Goal: Task Accomplishment & Management: Manage account settings

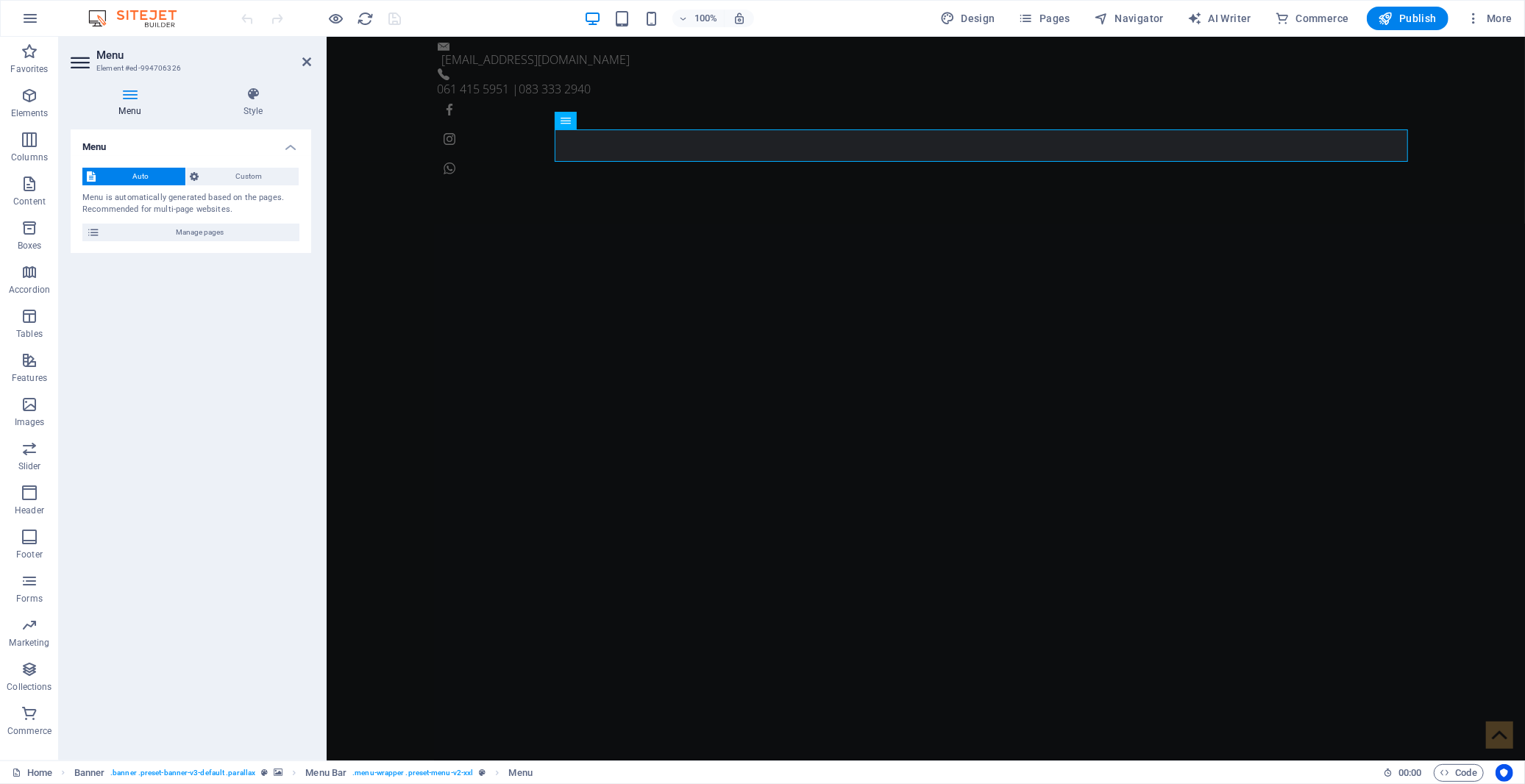
click at [213, 245] on div "Auto Custom Menu is automatically generated based on the pages. Recommended for…" at bounding box center [190, 204] width 241 height 97
click at [213, 233] on span "Manage pages" at bounding box center [199, 232] width 190 height 18
click at [203, 225] on span "Manage pages" at bounding box center [199, 232] width 190 height 18
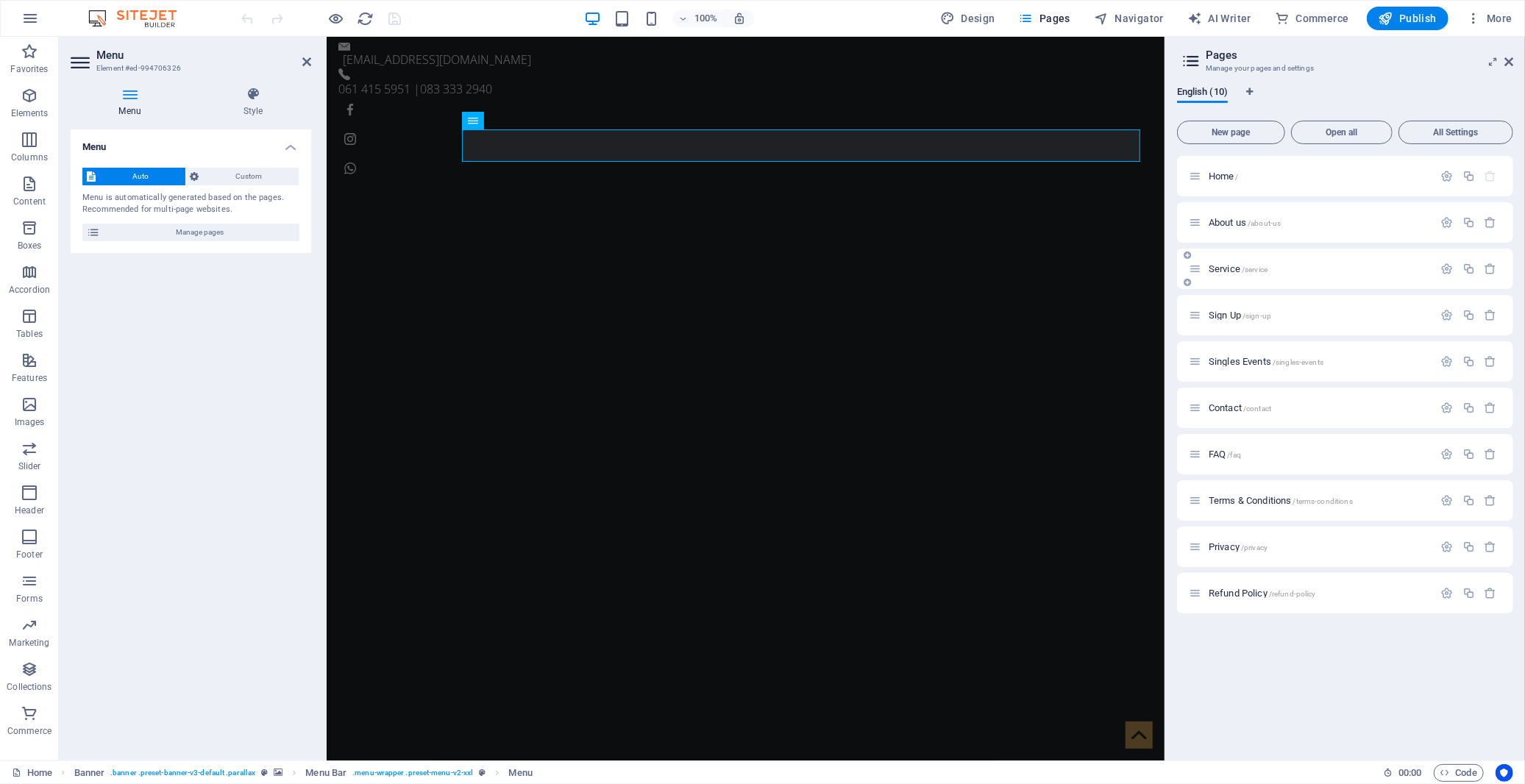
click at [1229, 269] on span "Service /service" at bounding box center [1238, 269] width 59 height 11
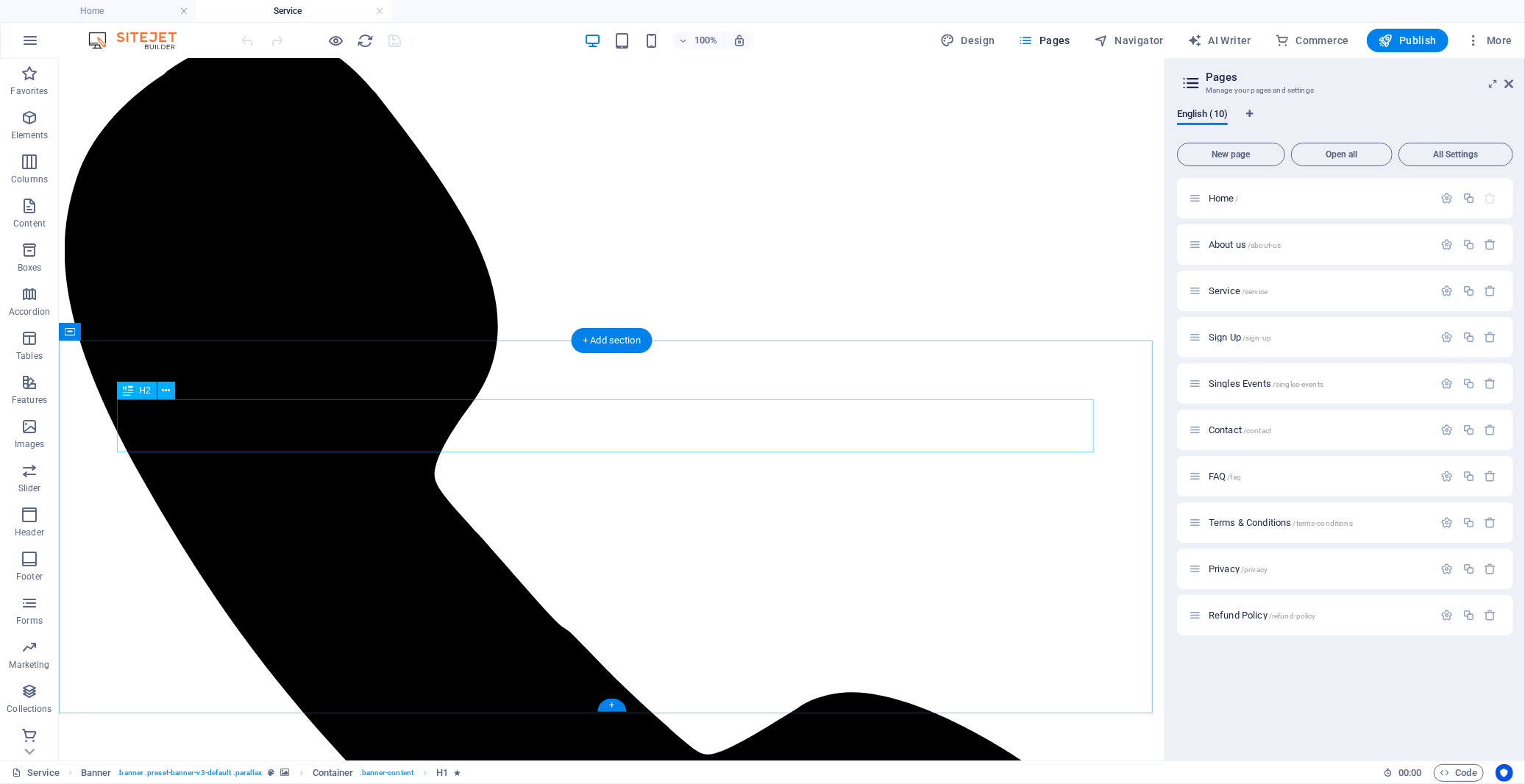
scroll to position [898, 0]
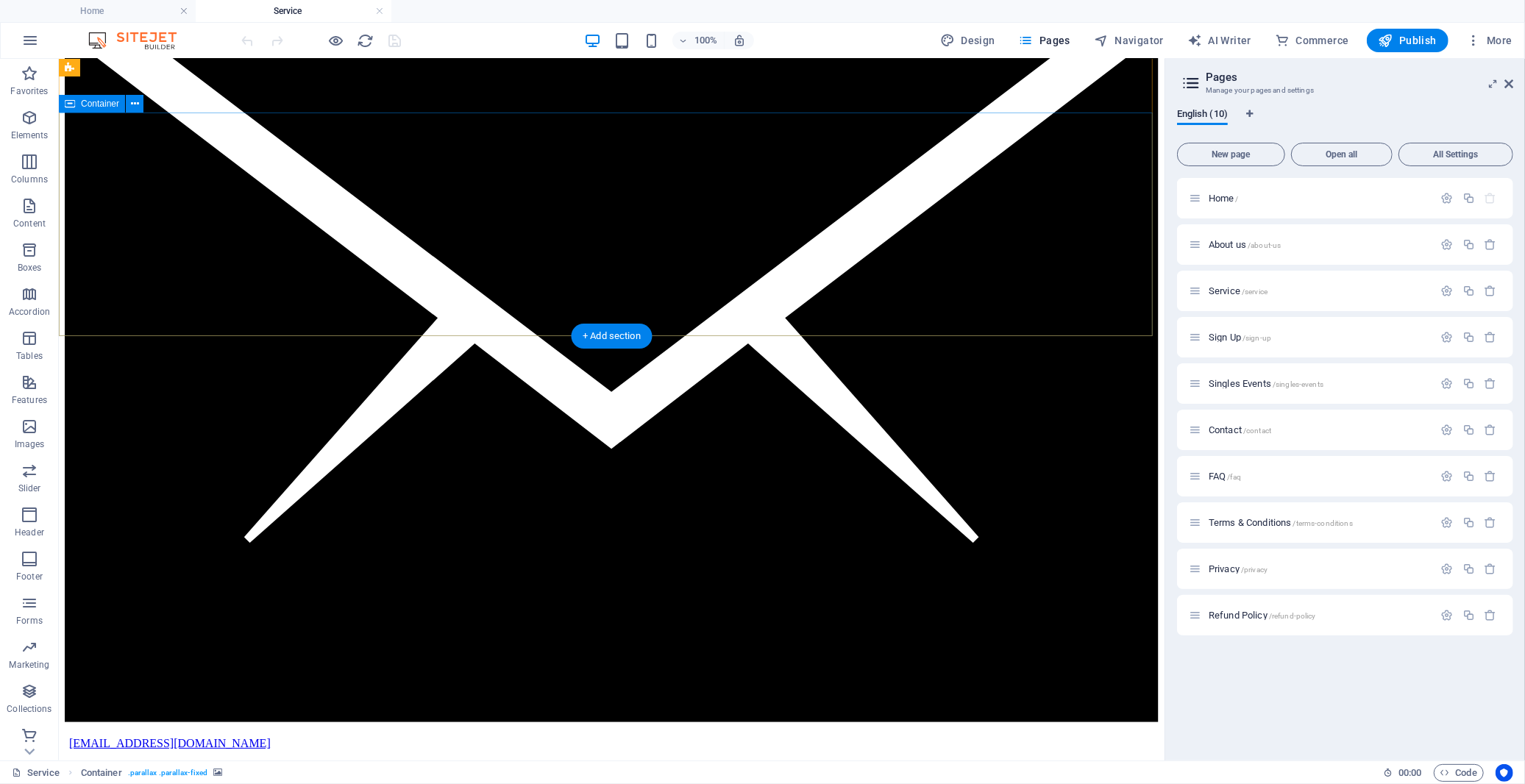
scroll to position [0, 0]
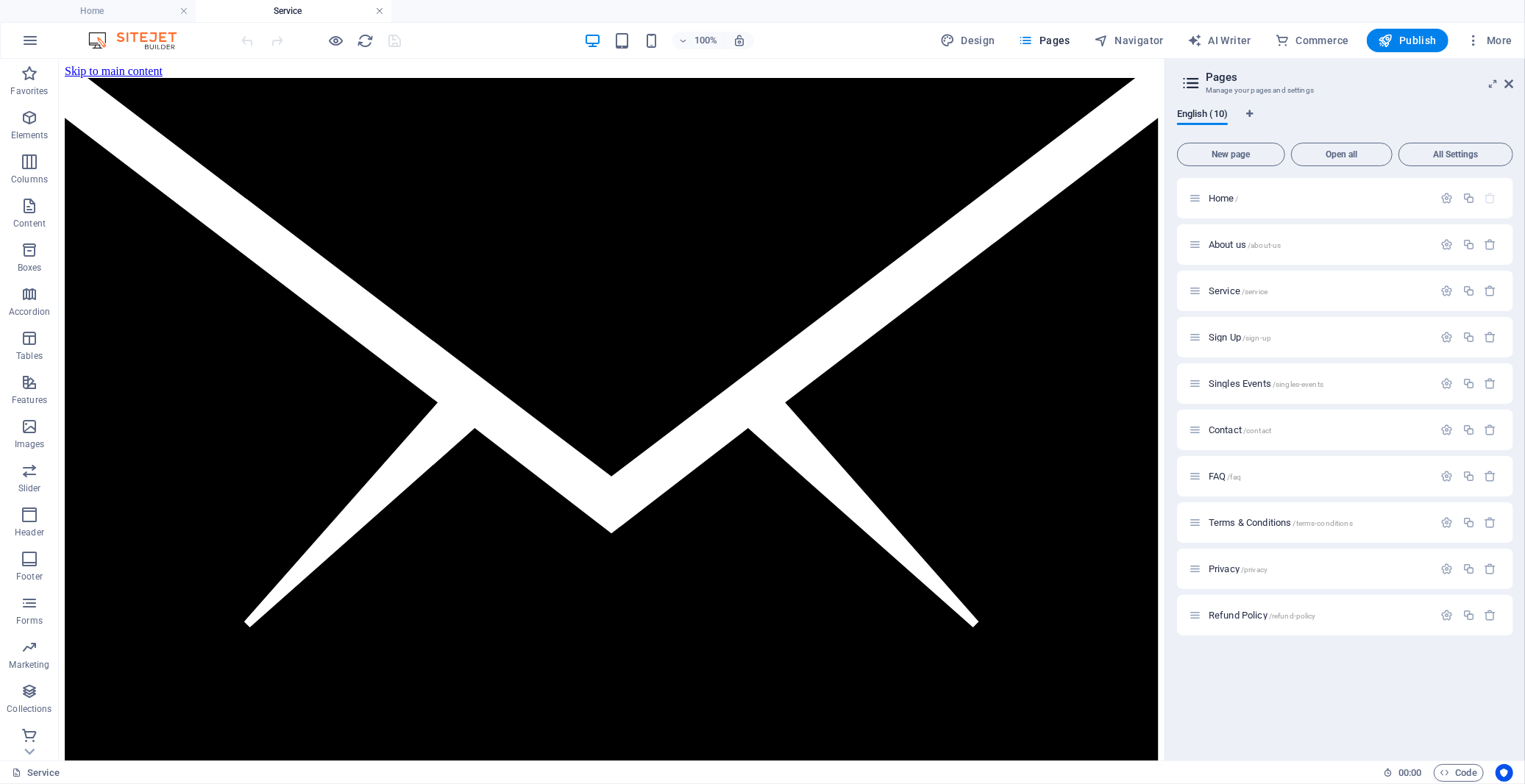
click at [378, 9] on link at bounding box center [379, 12] width 9 height 14
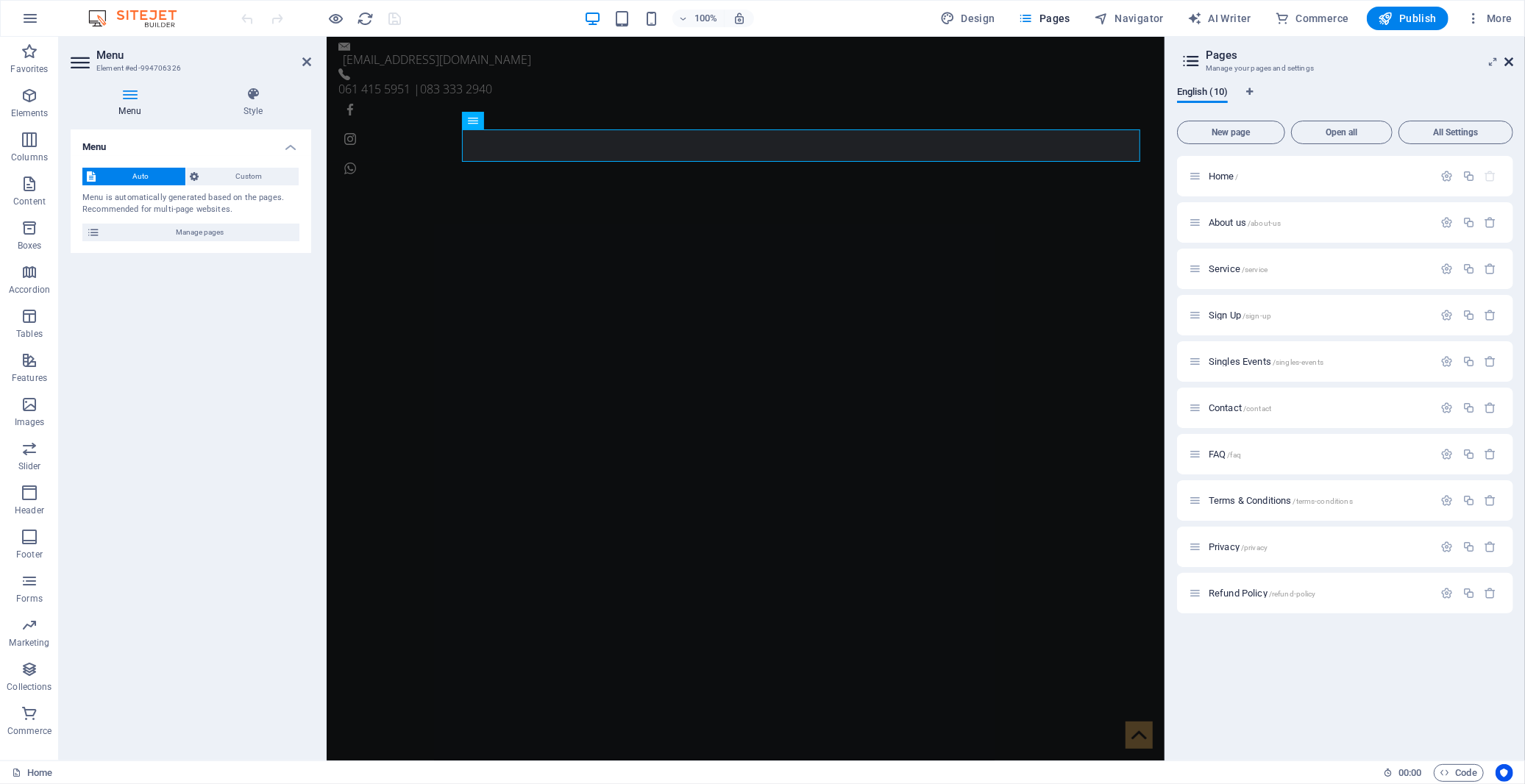
click at [1372, 62] on icon at bounding box center [1509, 61] width 9 height 12
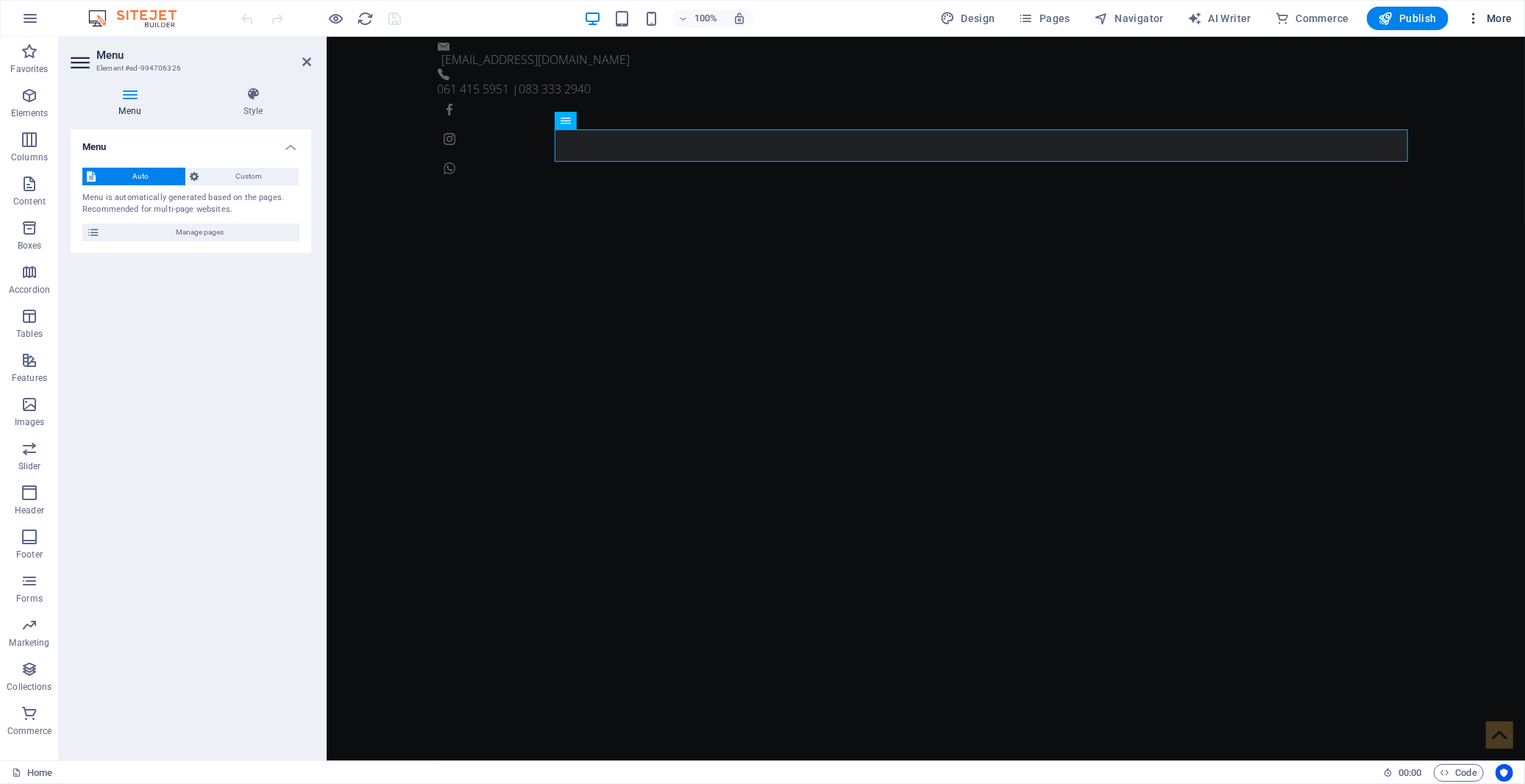
click at [1372, 13] on icon "button" at bounding box center [1473, 18] width 15 height 15
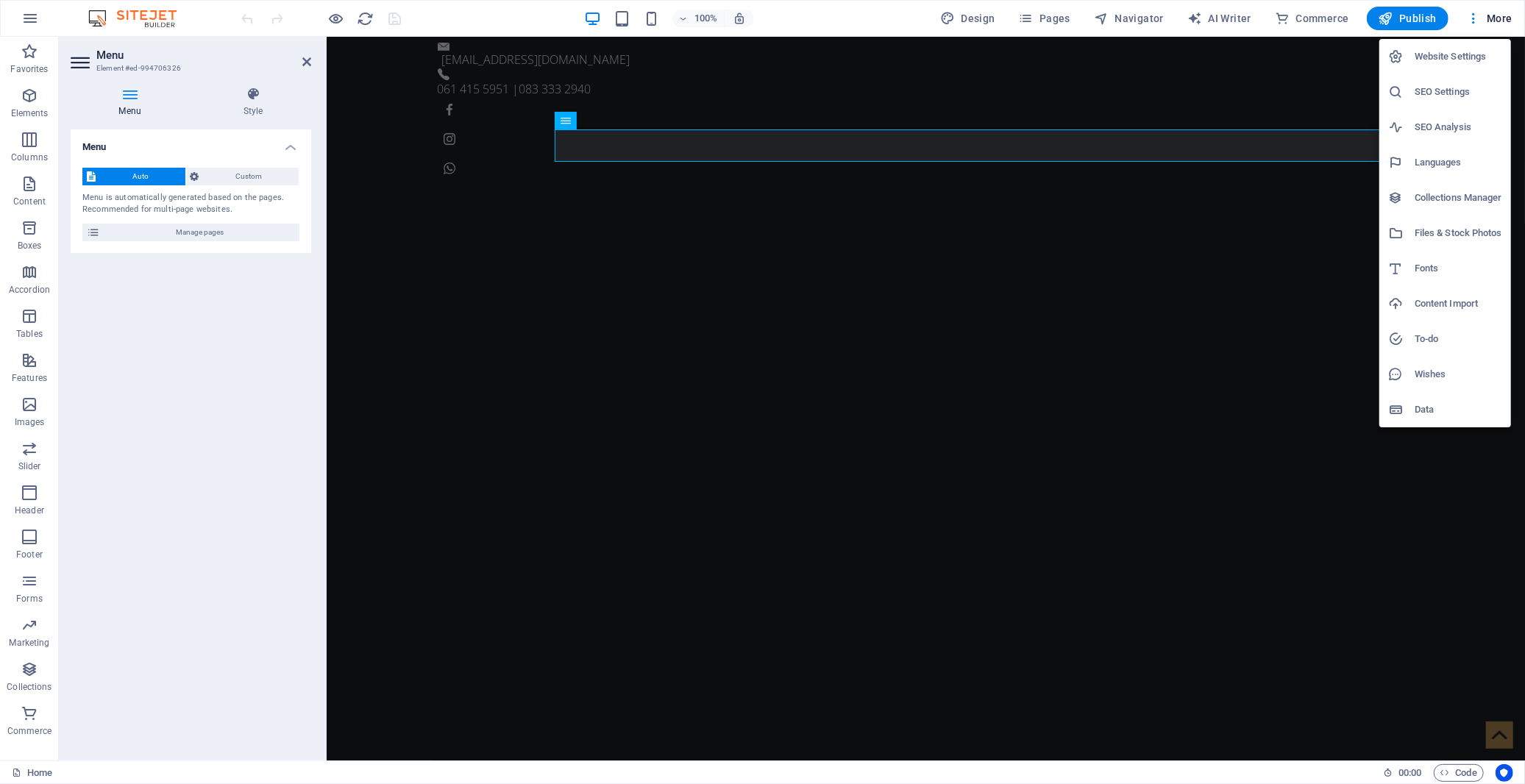
click at [1372, 57] on h6 "Website Settings" at bounding box center [1458, 56] width 88 height 18
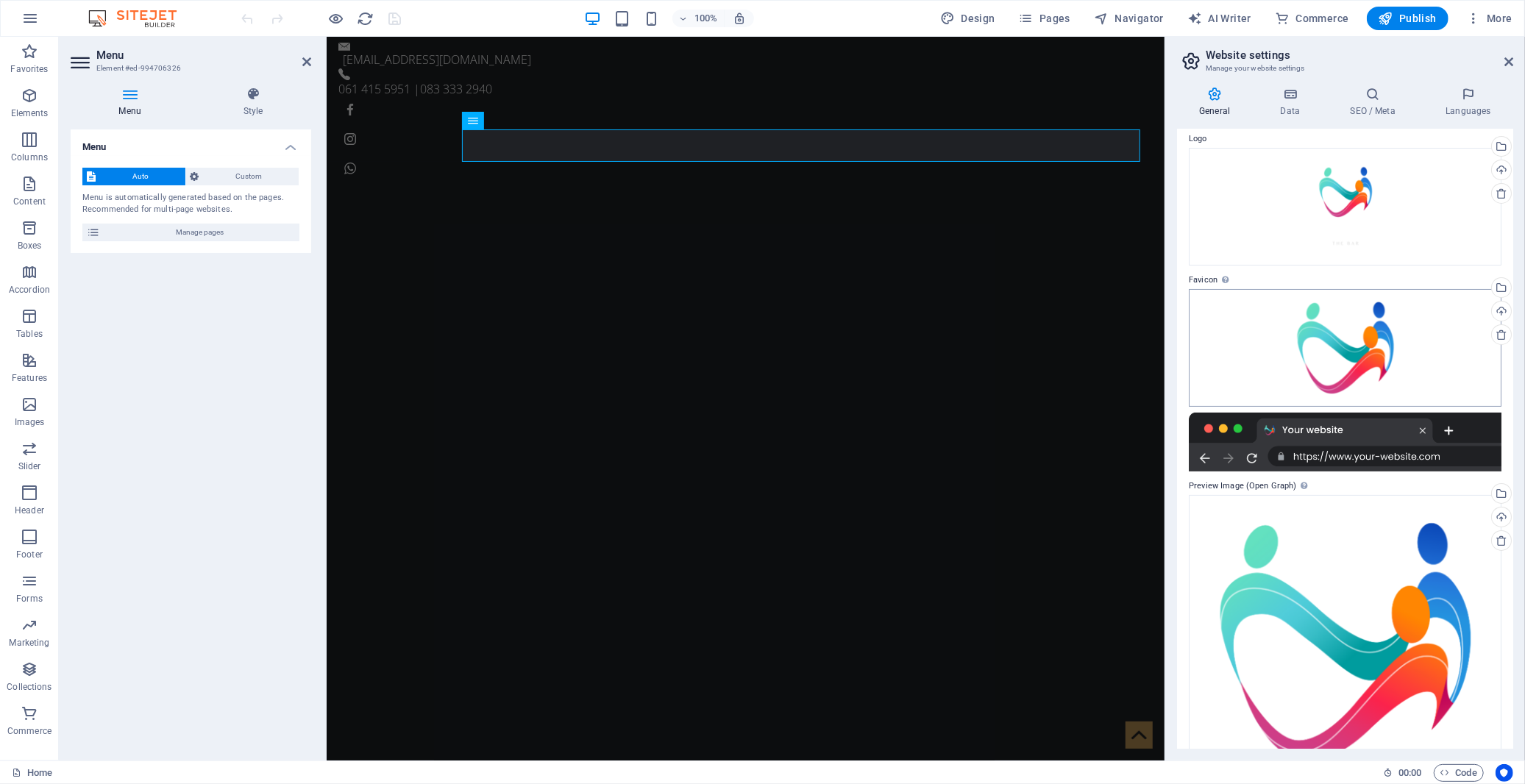
scroll to position [103, 0]
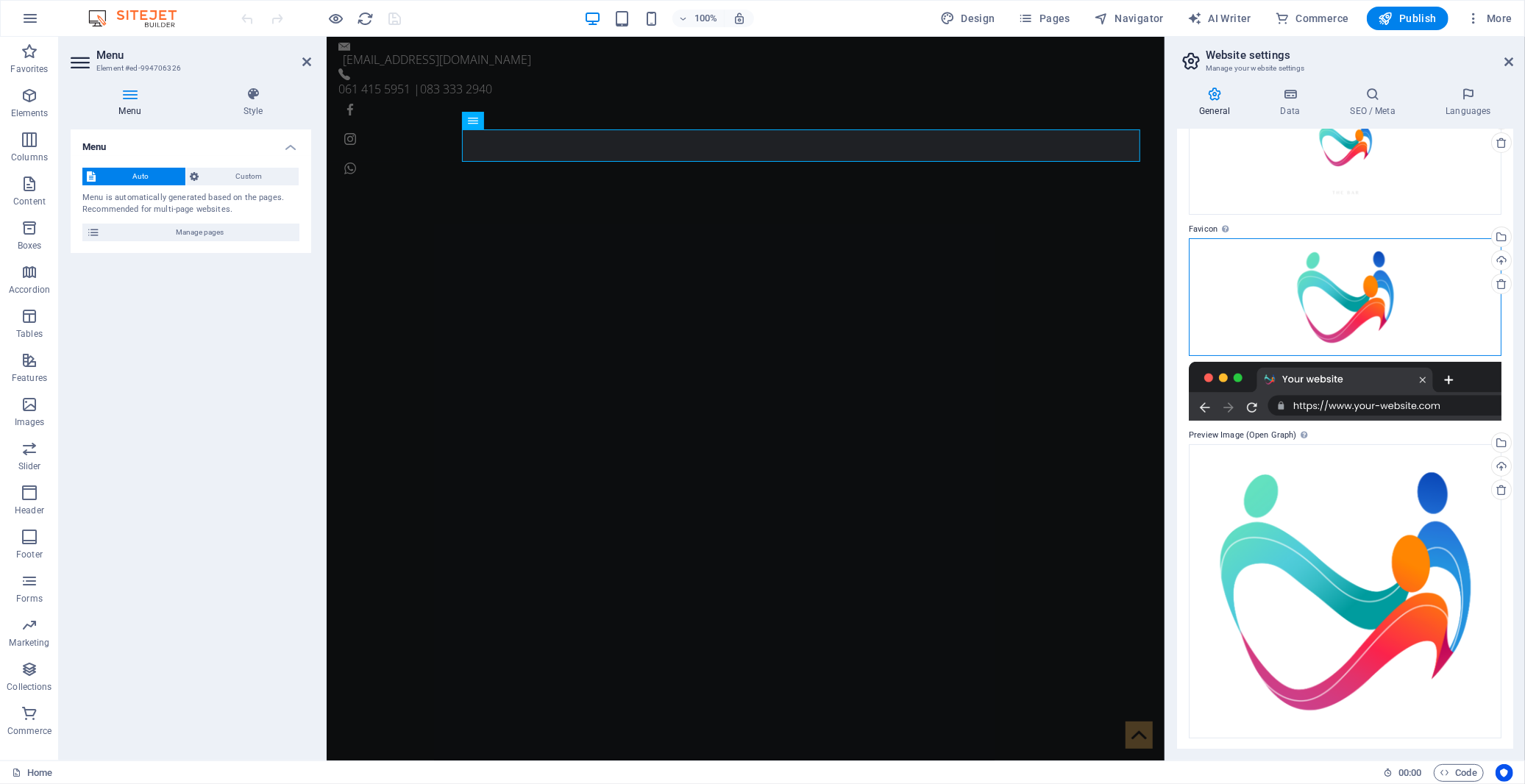
click at [1346, 305] on div "Drag files here, click to choose files or select files from Files or our free s…" at bounding box center [1345, 297] width 313 height 117
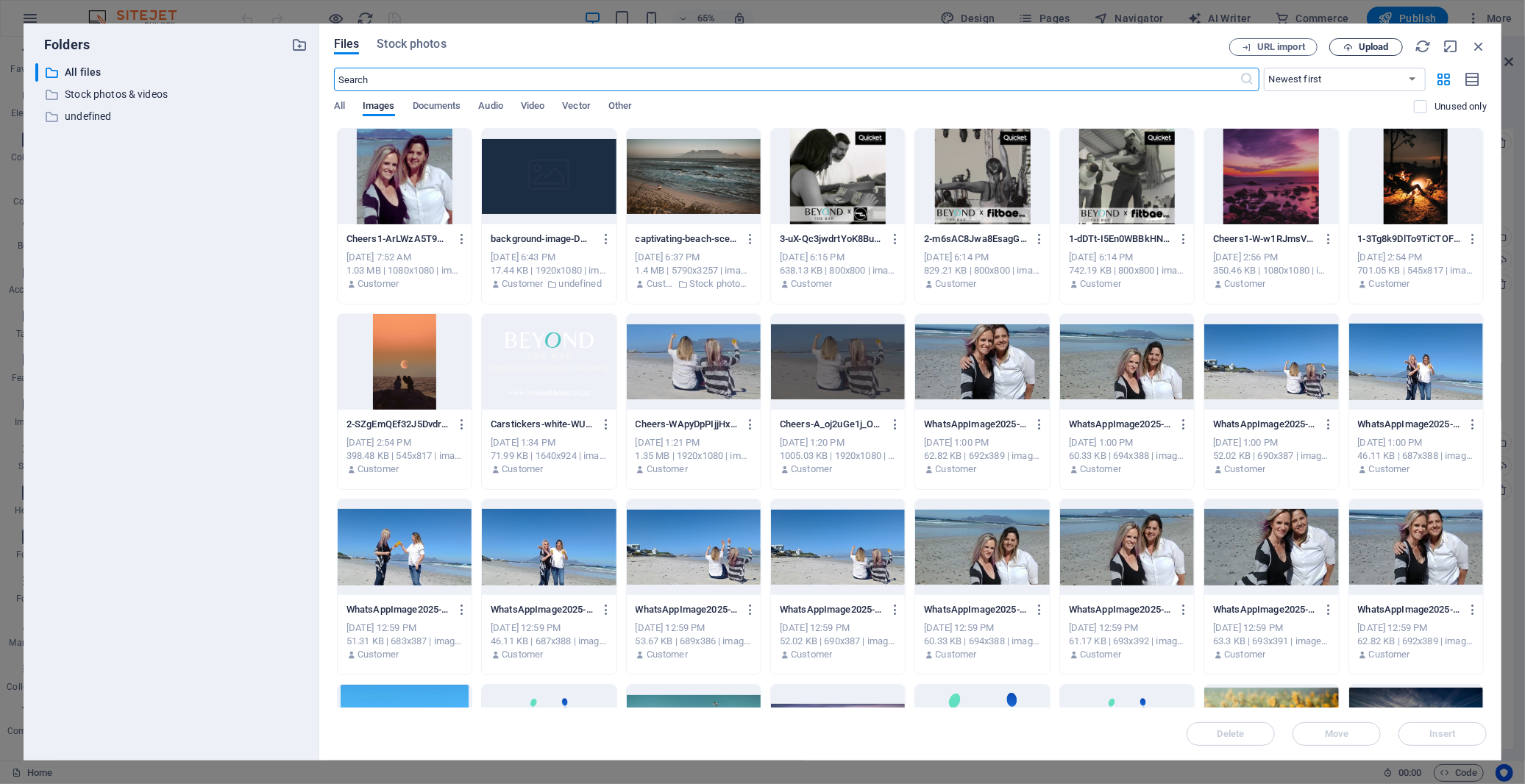
click at [1372, 50] on span "Upload" at bounding box center [1374, 46] width 30 height 9
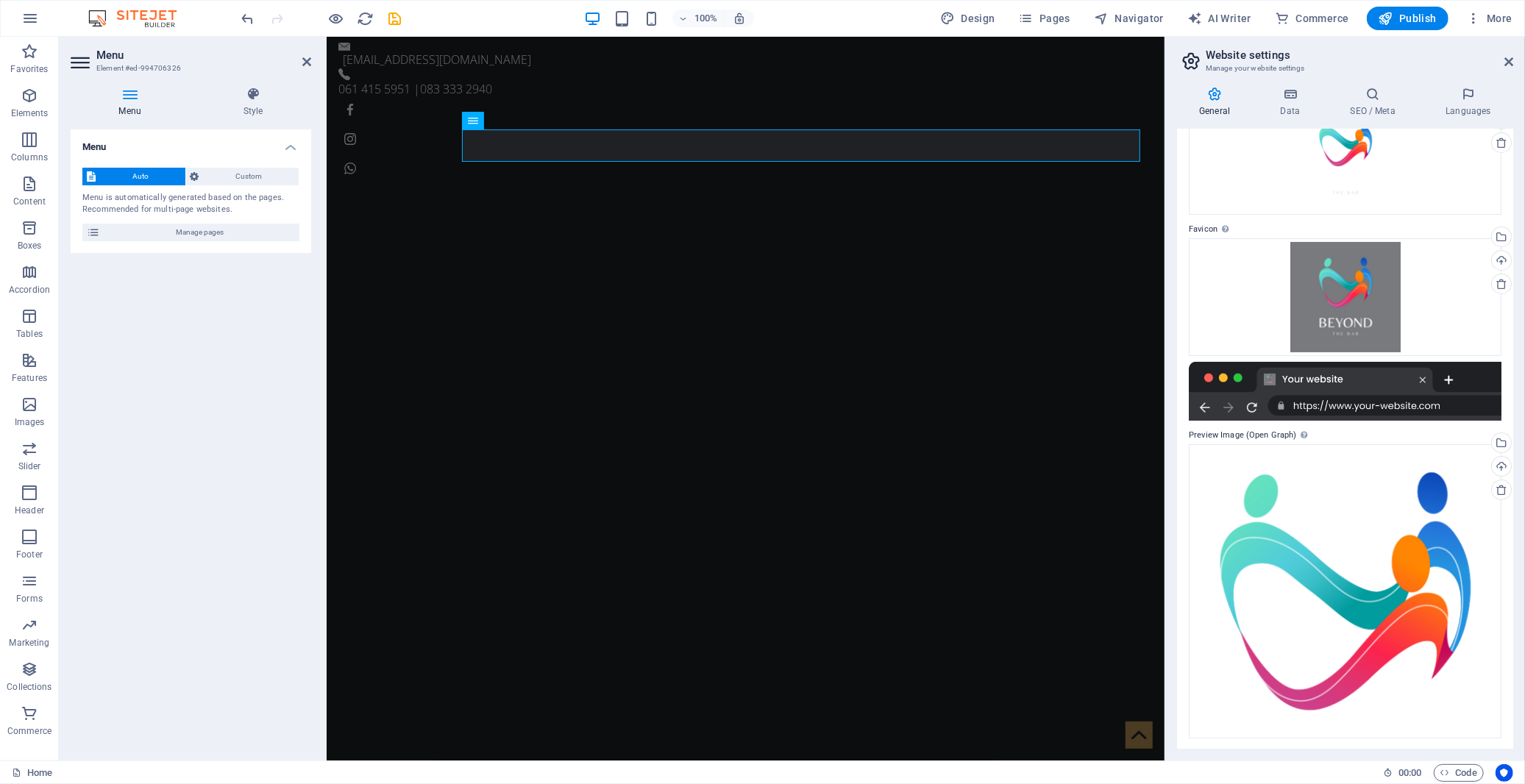
scroll to position [0, 0]
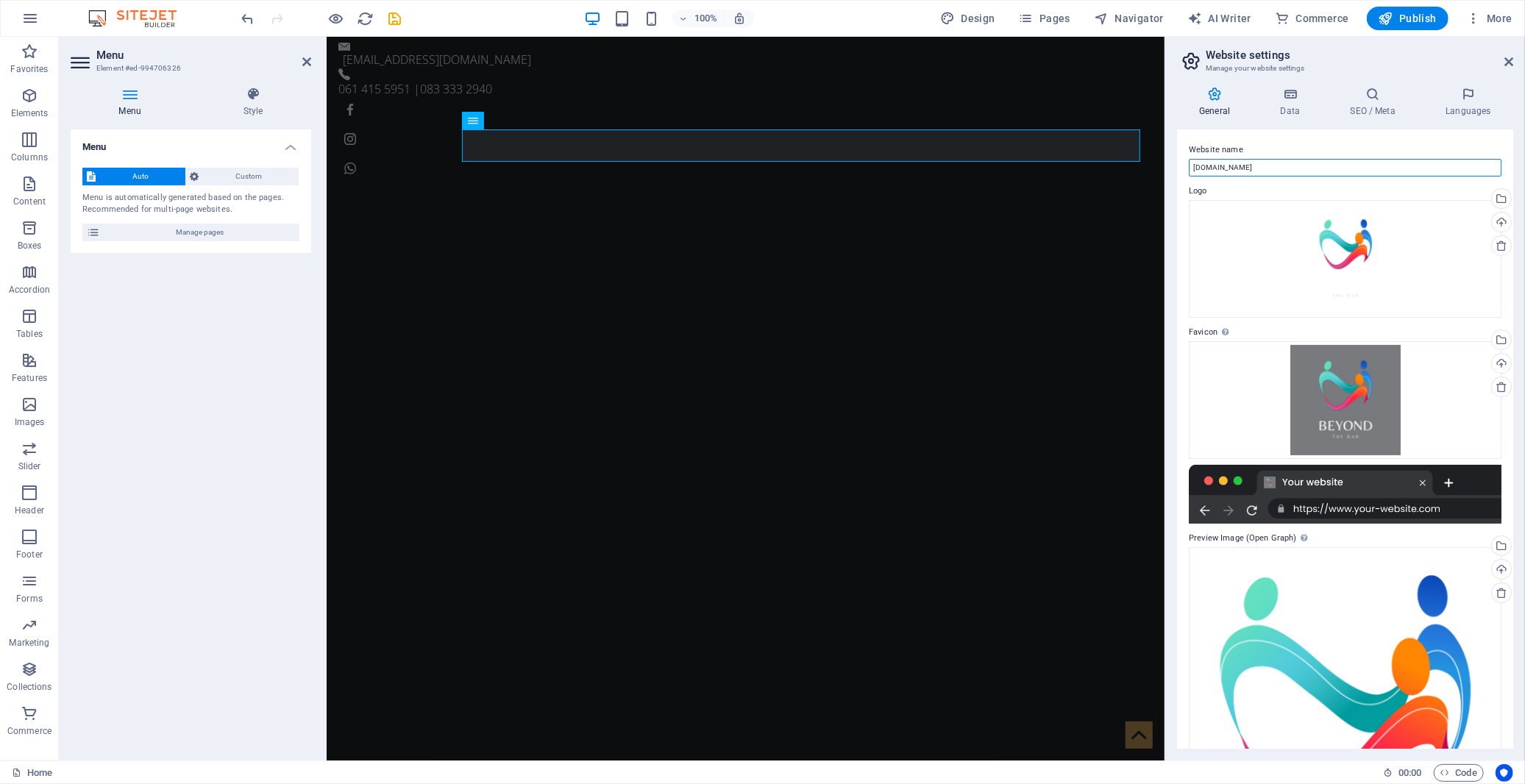
drag, startPoint x: 1196, startPoint y: 167, endPoint x: 1284, endPoint y: 167, distance: 88.0
click at [1284, 167] on input "[DOMAIN_NAME]" at bounding box center [1345, 168] width 313 height 18
type input "Beyond the Bar"
click at [1291, 186] on label "Logo" at bounding box center [1345, 191] width 313 height 18
click at [1288, 98] on icon at bounding box center [1290, 94] width 64 height 15
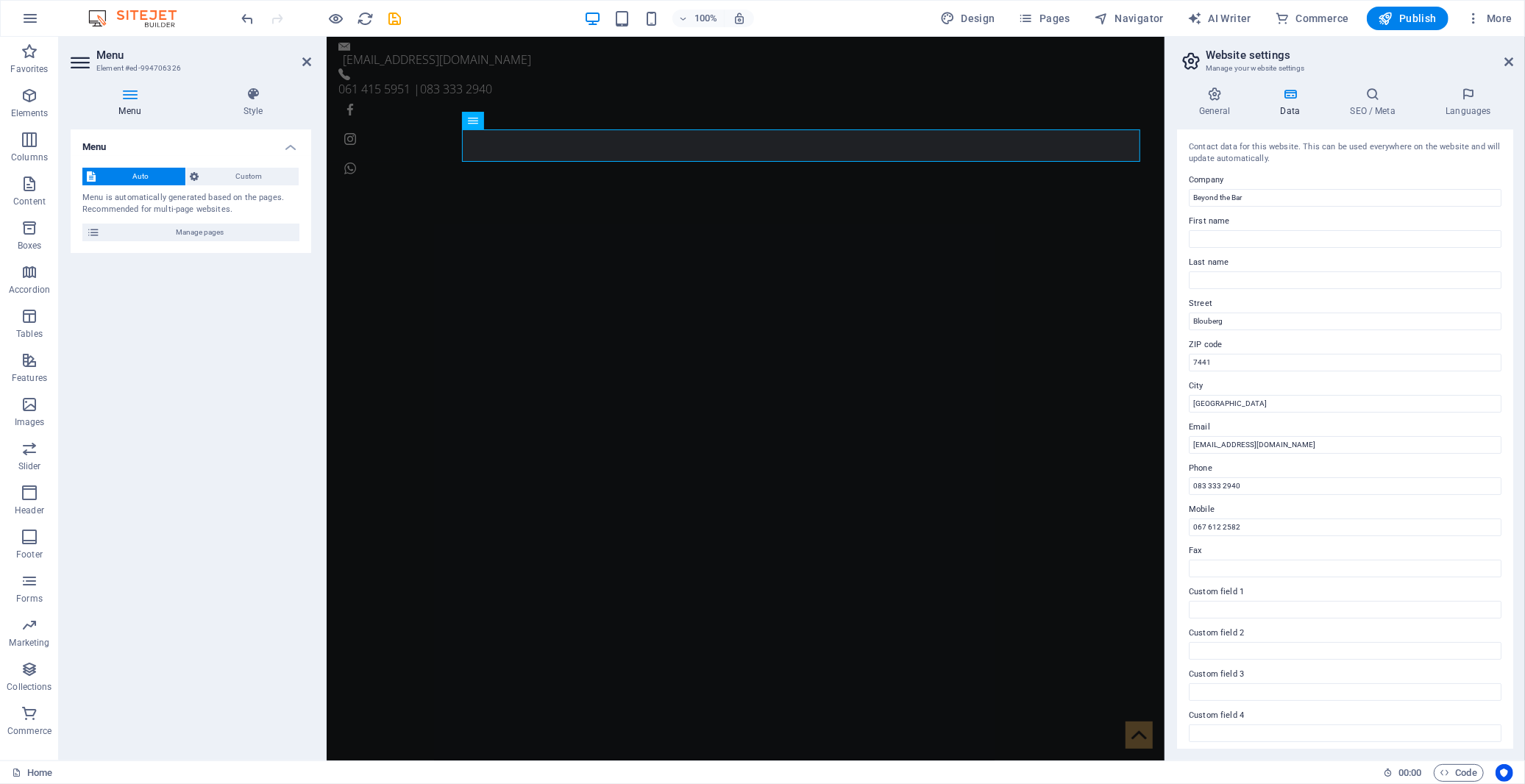
scroll to position [85, 0]
click at [1205, 439] on input "067 612 2582" at bounding box center [1345, 442] width 313 height 18
drag, startPoint x: 1208, startPoint y: 439, endPoint x: 1333, endPoint y: 439, distance: 125.0
click at [1333, 439] on input "061 612 2582" at bounding box center [1345, 442] width 313 height 18
type input "061 415 5951"
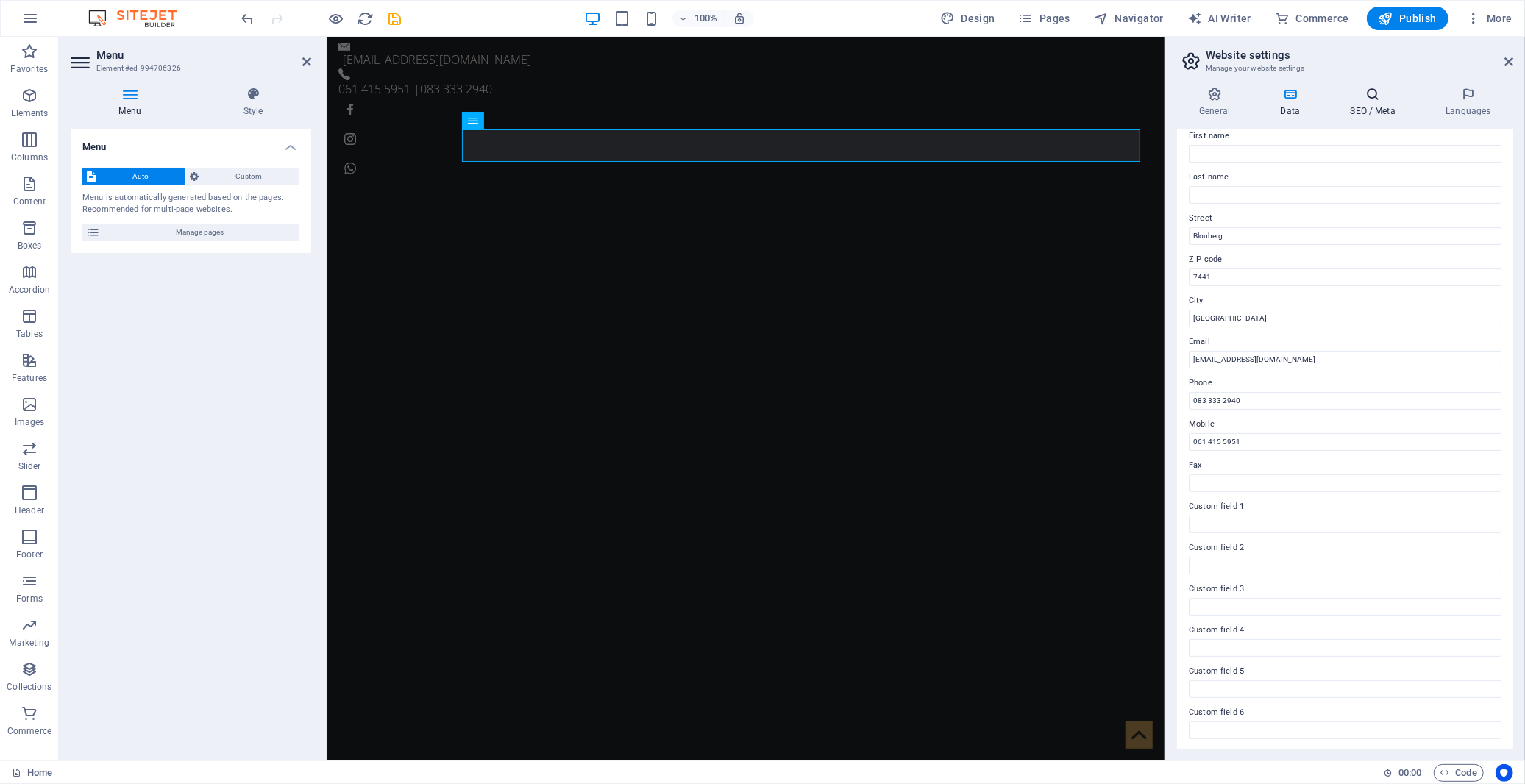
click at [1365, 101] on icon at bounding box center [1373, 94] width 90 height 15
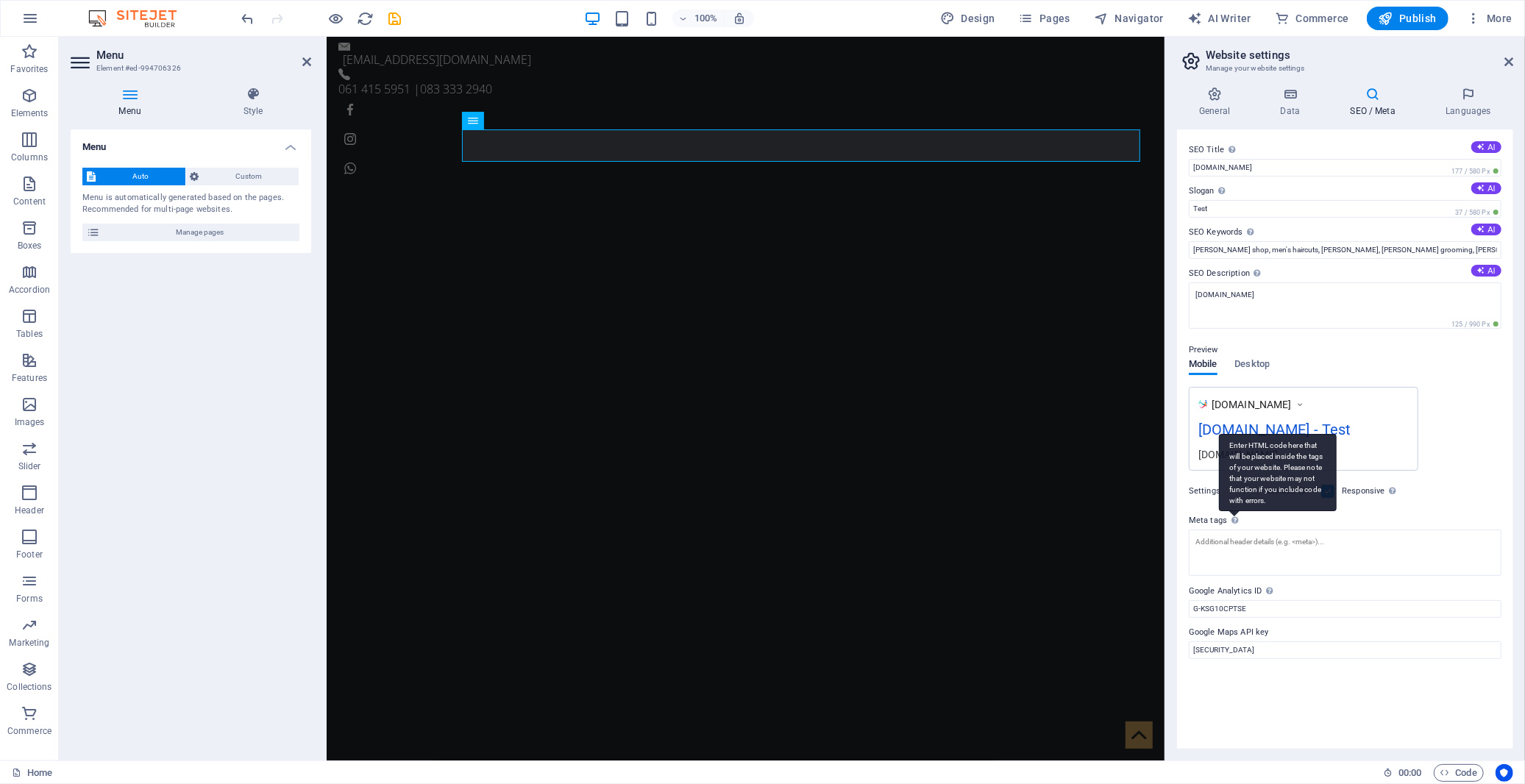
click at [1234, 511] on div "Enter HTML code here that will be placed inside the tags of your website. Pleas…" at bounding box center [1278, 472] width 118 height 78
click at [1234, 529] on textarea "Meta tags Enter HTML code here that will be placed inside the tags of your webs…" at bounding box center [1345, 552] width 313 height 46
click at [1372, 269] on button "AI" at bounding box center [1487, 270] width 30 height 12
type textarea "Join Beyond the Bar for authentic connections in [GEOGRAPHIC_DATA]! Meet like-m…"
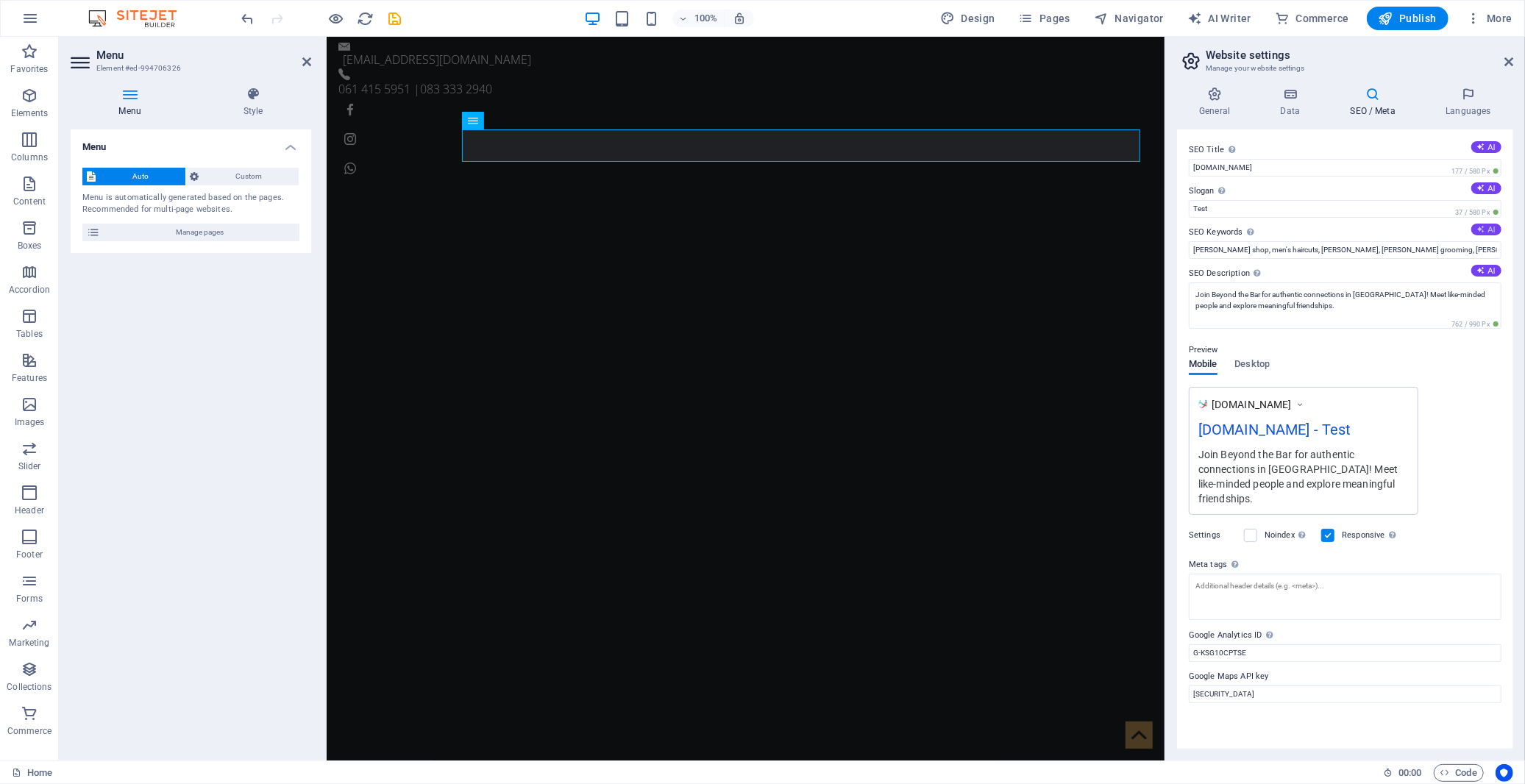
click at [1372, 229] on button "AI" at bounding box center [1487, 229] width 30 height 12
type input "authentic connections, meet like-minded people, build friendships, private intr…"
drag, startPoint x: 1565, startPoint y: 242, endPoint x: 1160, endPoint y: 205, distance: 406.7
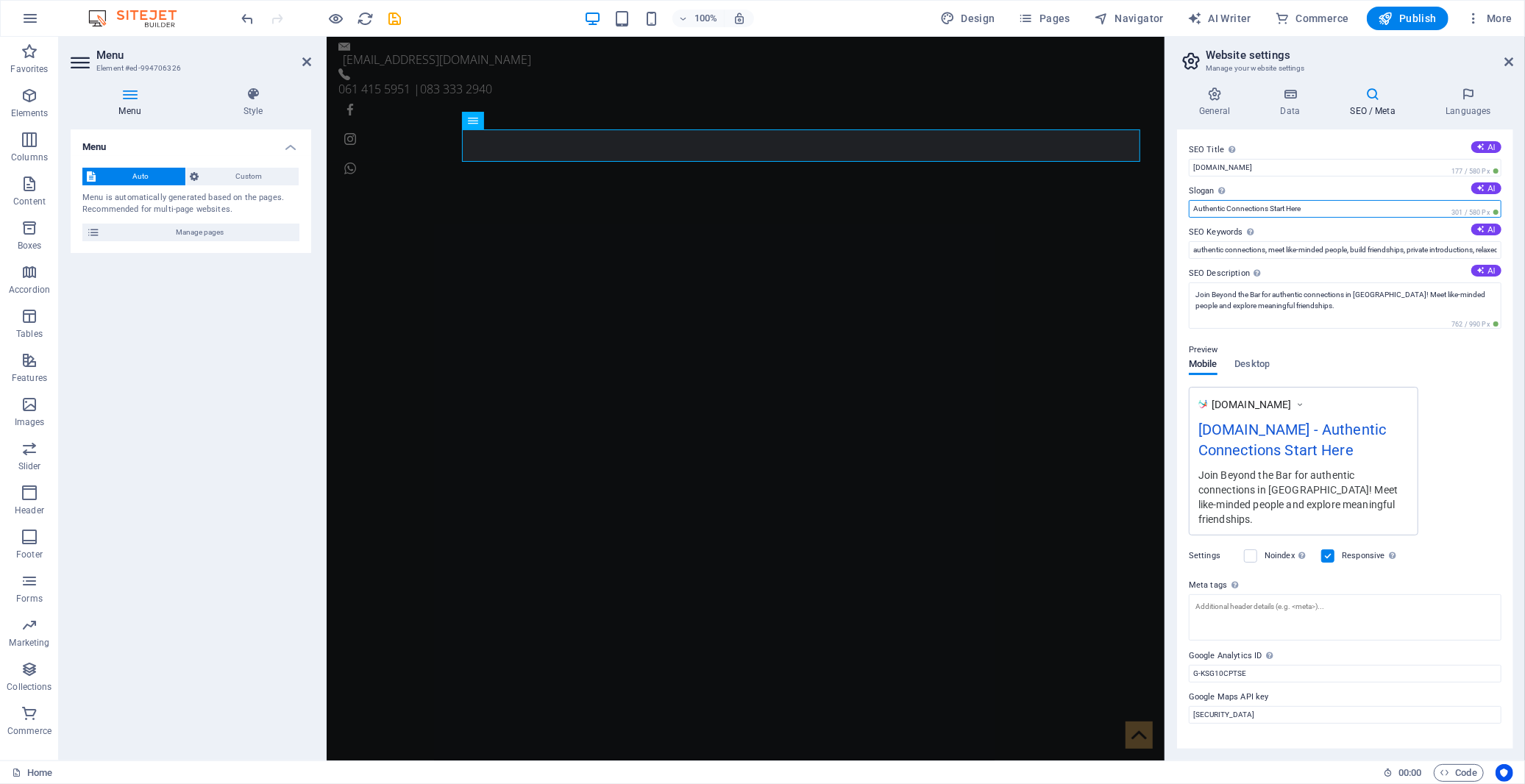
type input "Authentic Connections Start Here"
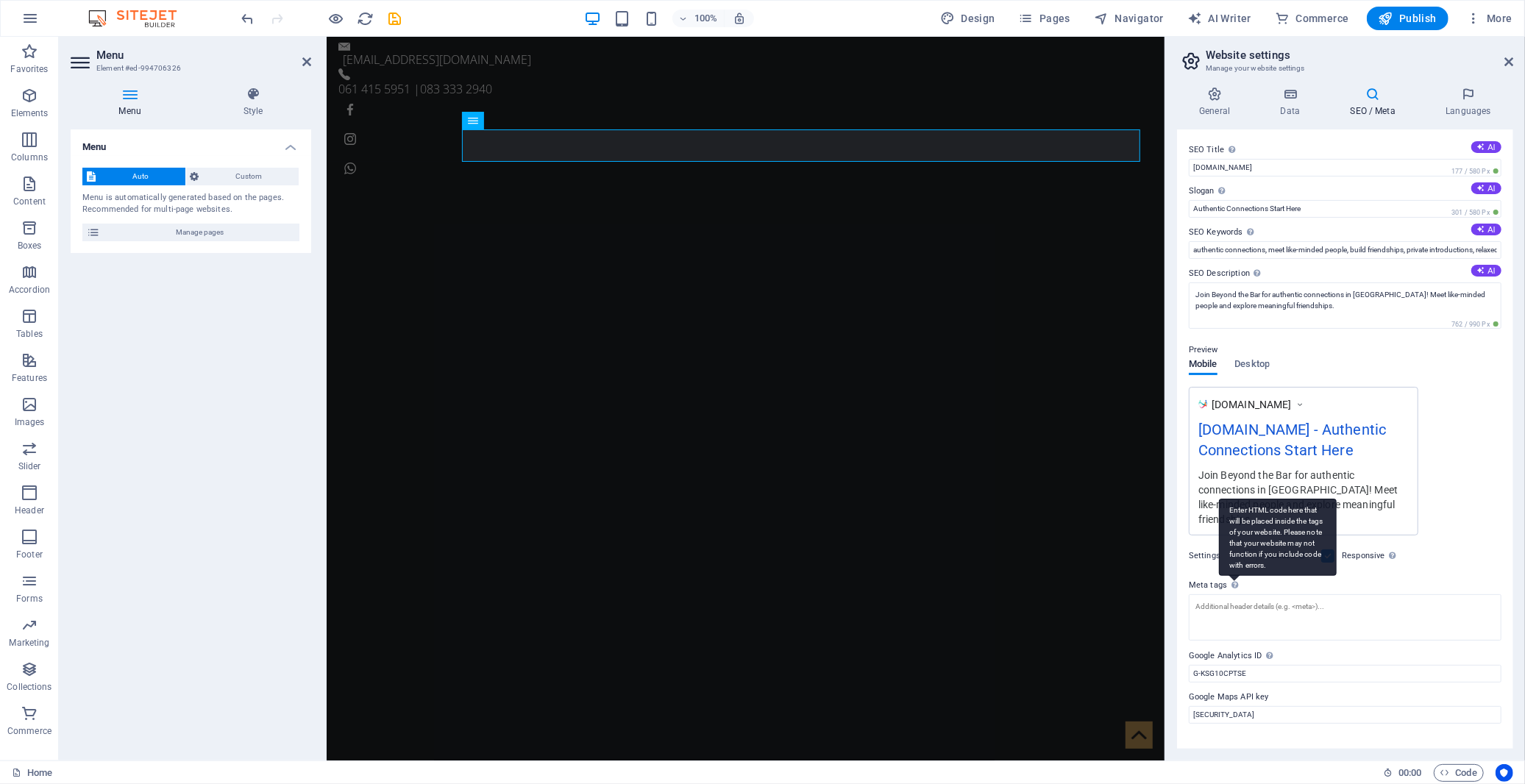
drag, startPoint x: 1186, startPoint y: 572, endPoint x: 1226, endPoint y: 569, distance: 40.1
click at [1226, 569] on div "SEO Title The title of your website - make it something that stands out in sear…" at bounding box center [1345, 439] width 336 height 620
click at [397, 19] on icon "save" at bounding box center [396, 19] width 17 height 17
